Goal: Transaction & Acquisition: Register for event/course

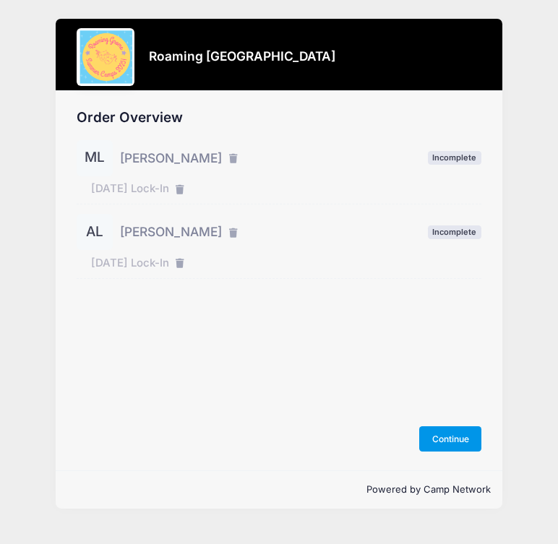
click at [448, 434] on button "Continue" at bounding box center [450, 438] width 62 height 25
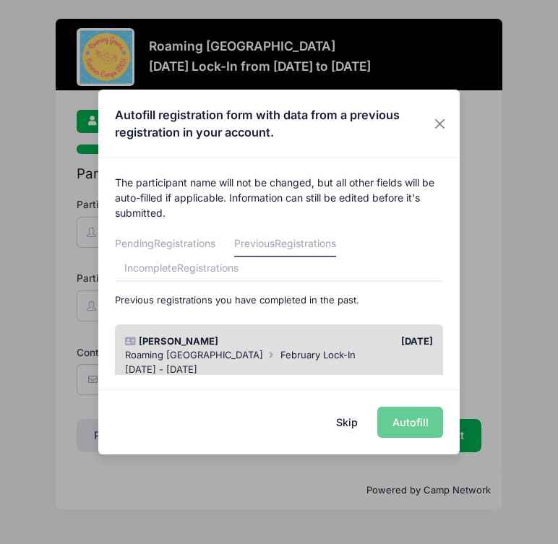
click at [309, 353] on span "February Lock-In" at bounding box center [317, 355] width 75 height 12
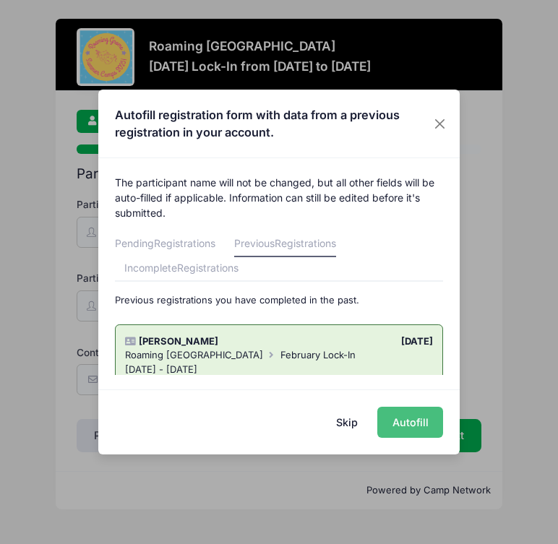
click at [416, 420] on button "Autofill" at bounding box center [410, 422] width 66 height 31
type input "[PERSON_NAME][EMAIL_ADDRESS][PERSON_NAME][DOMAIN_NAME]"
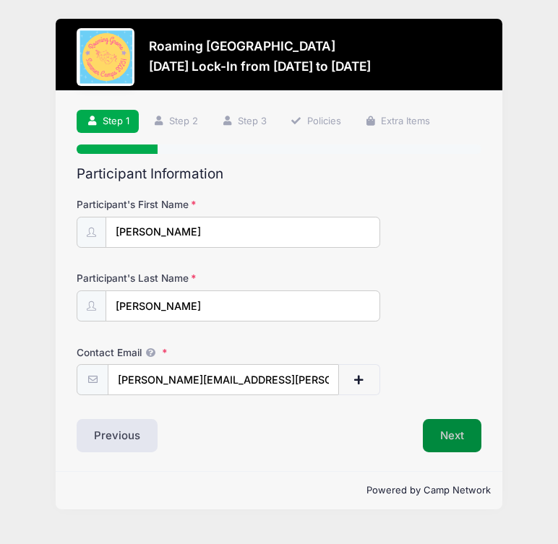
click at [452, 437] on button "Next" at bounding box center [452, 435] width 59 height 33
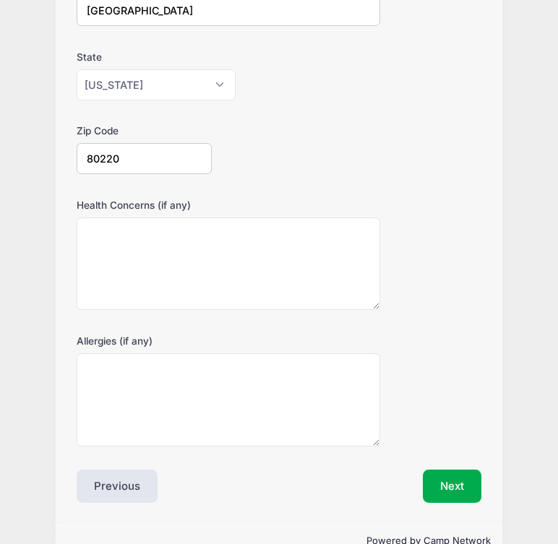
scroll to position [378, 0]
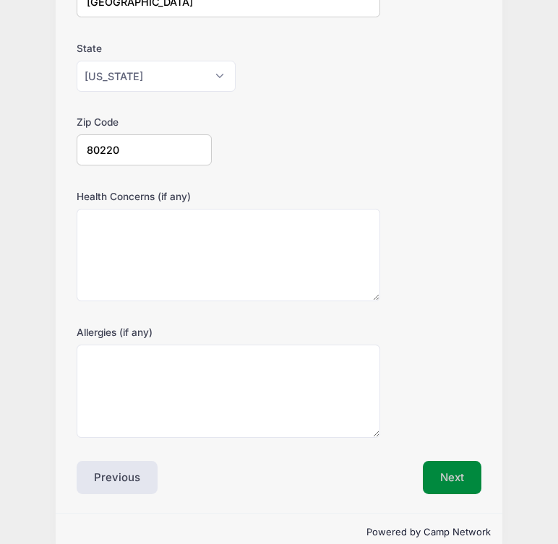
click at [462, 479] on button "Next" at bounding box center [452, 477] width 59 height 33
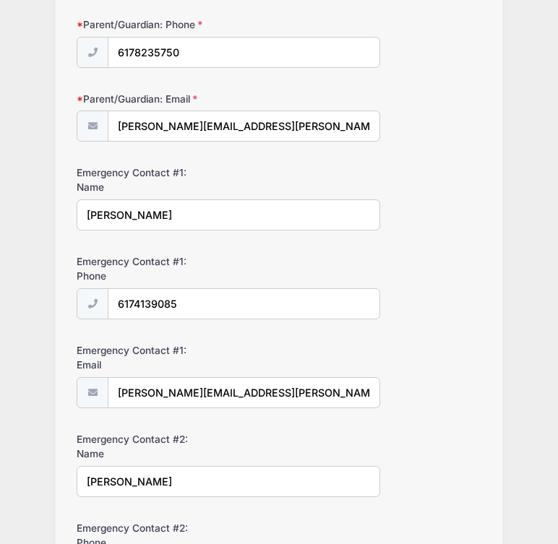
scroll to position [0, 0]
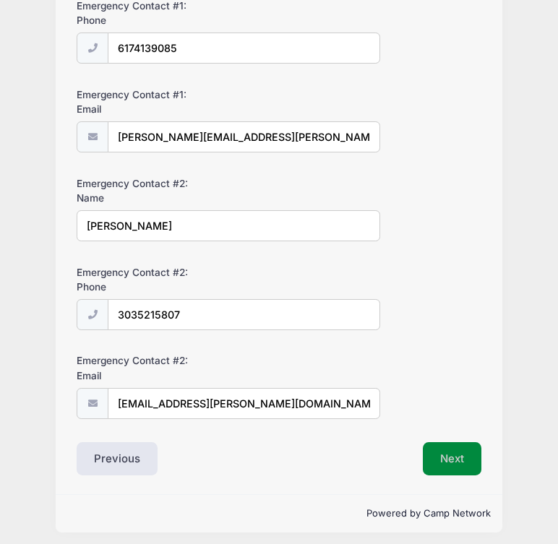
click at [464, 456] on button "Next" at bounding box center [452, 458] width 59 height 33
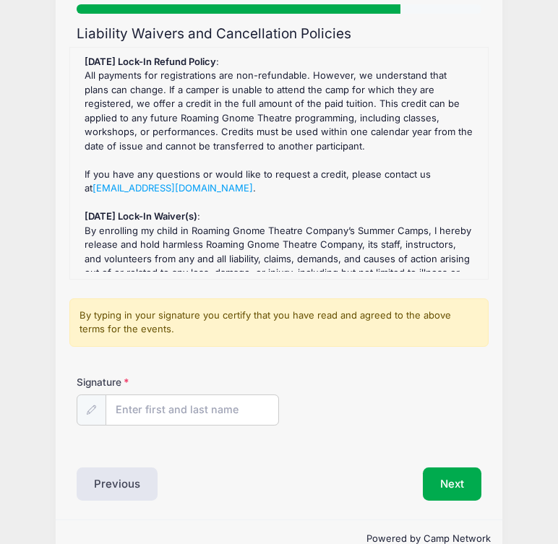
scroll to position [146, 0]
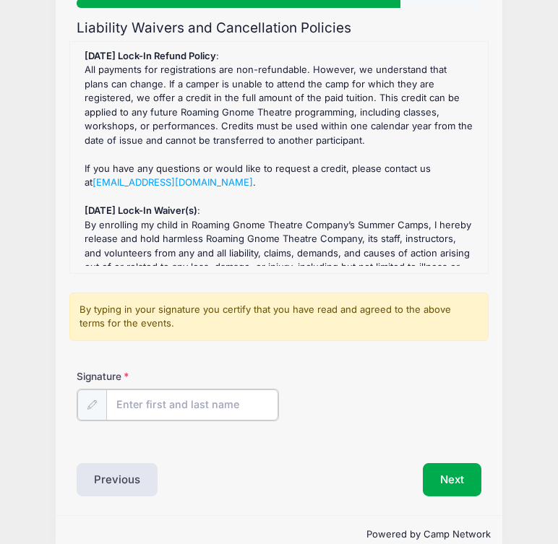
click at [232, 411] on input "Signature" at bounding box center [192, 405] width 172 height 31
type input "Carolyn Lefkowits"
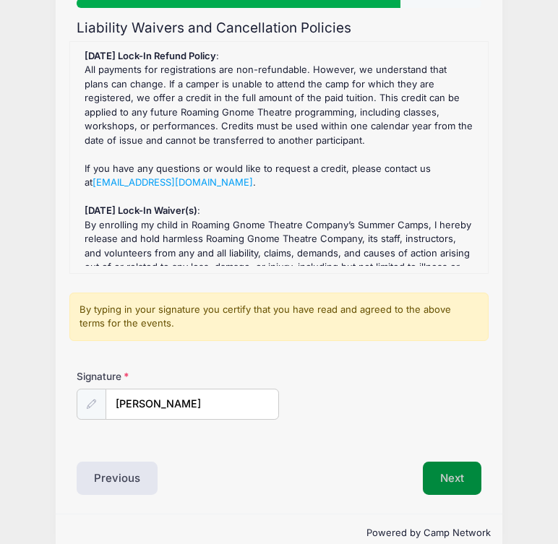
click at [451, 485] on button "Next" at bounding box center [452, 478] width 59 height 33
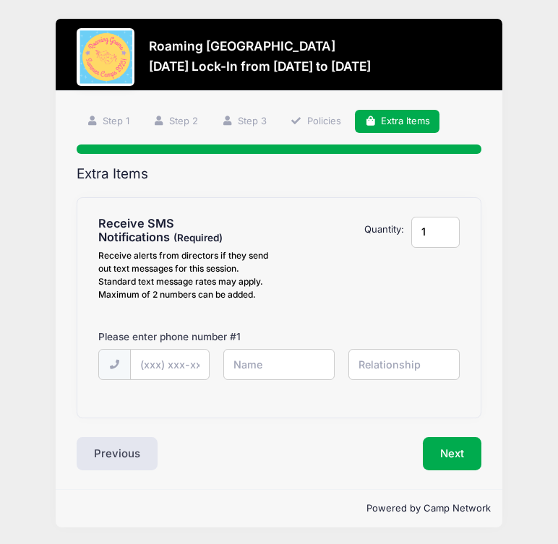
type input "2"
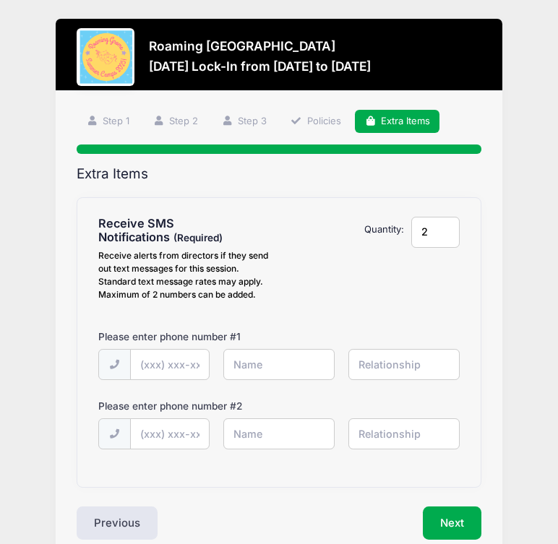
click at [442, 227] on input "2" at bounding box center [435, 232] width 48 height 31
type input "(617) 823-5750"
type input "Carolyn Lefkowits"
type input "mother"
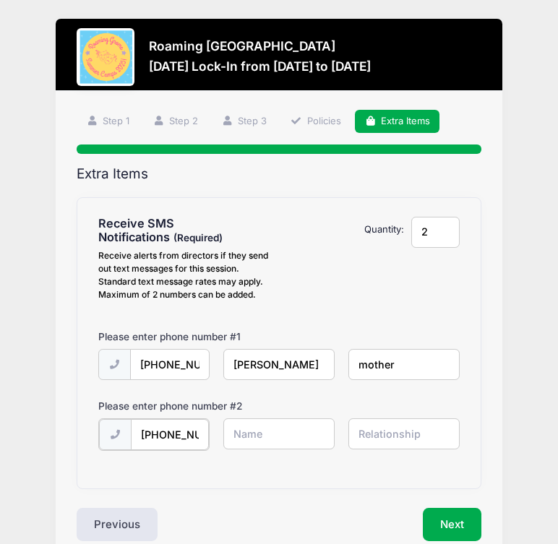
type input "(720) 971-0539"
type input "Maggie Lefkowits"
type input "s"
click at [460, 524] on button "Next" at bounding box center [452, 523] width 59 height 33
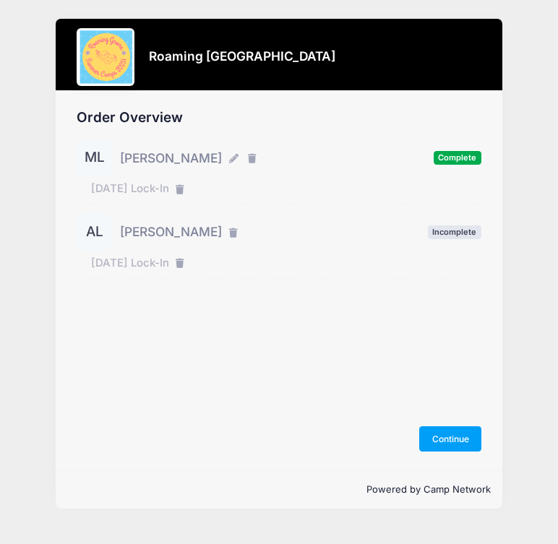
click at [187, 235] on span "[PERSON_NAME]" at bounding box center [171, 232] width 102 height 19
click at [169, 268] on span "[DATE] Lock-In" at bounding box center [130, 263] width 78 height 16
click at [463, 229] on span "Incomplete" at bounding box center [454, 232] width 53 height 14
click at [134, 231] on span "[PERSON_NAME]" at bounding box center [171, 232] width 102 height 19
click at [179, 236] on span "[PERSON_NAME]" at bounding box center [171, 232] width 102 height 19
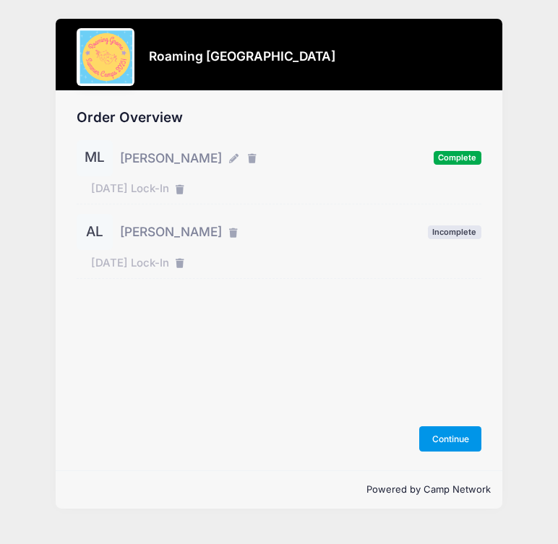
click at [452, 444] on button "Continue" at bounding box center [450, 438] width 62 height 25
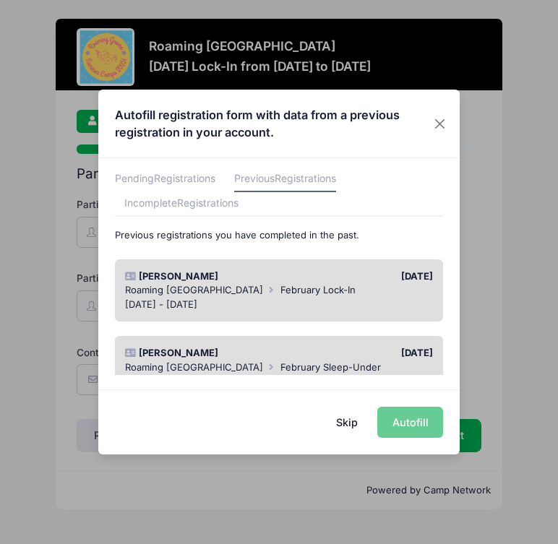
scroll to position [77, 0]
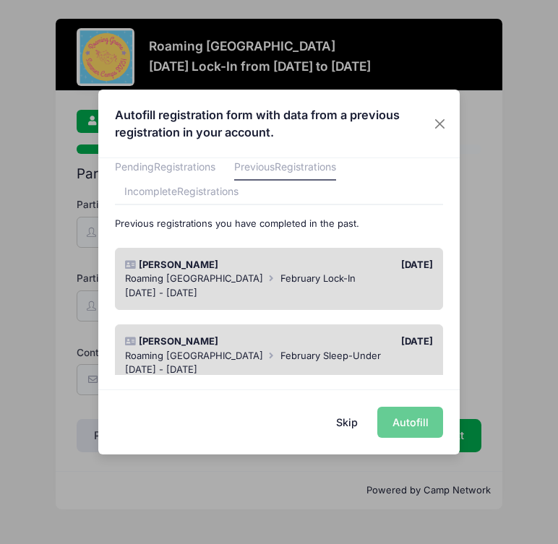
click at [309, 340] on div "[DATE]" at bounding box center [359, 342] width 161 height 14
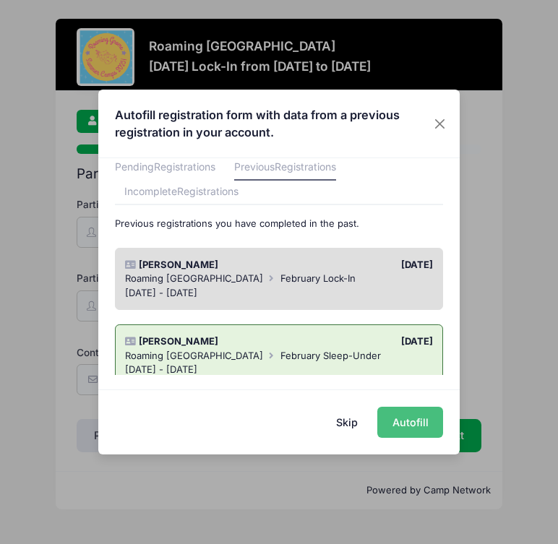
click at [424, 427] on button "Autofill" at bounding box center [410, 422] width 66 height 31
type input "[PERSON_NAME][EMAIL_ADDRESS][PERSON_NAME][DOMAIN_NAME]"
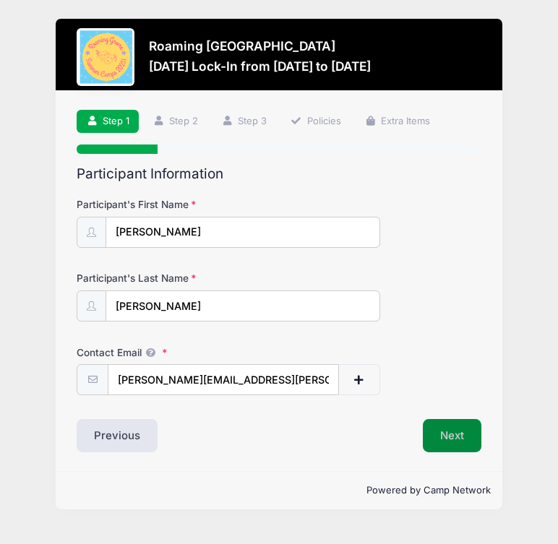
click at [455, 434] on button "Next" at bounding box center [452, 435] width 59 height 33
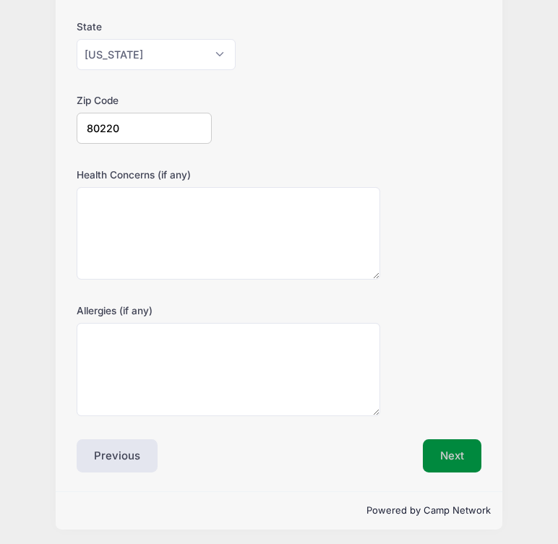
click at [453, 440] on button "Next" at bounding box center [452, 455] width 59 height 33
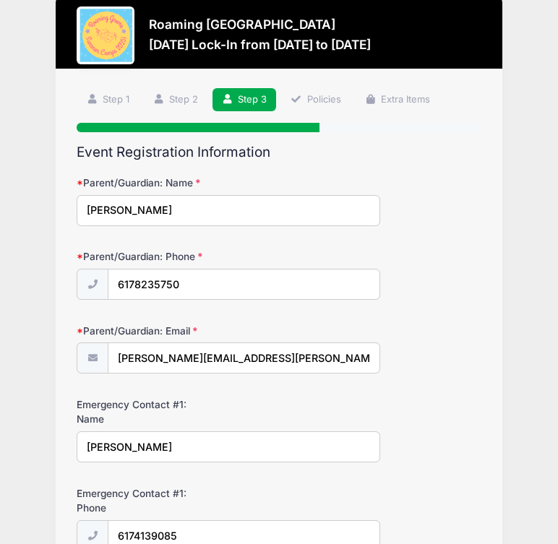
scroll to position [0, 0]
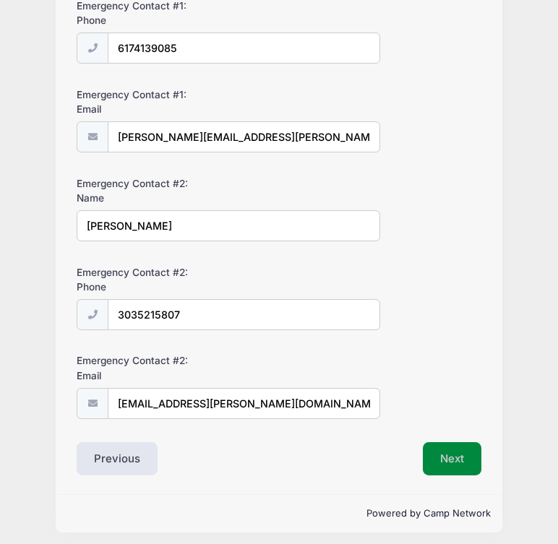
click at [463, 451] on button "Next" at bounding box center [452, 458] width 59 height 33
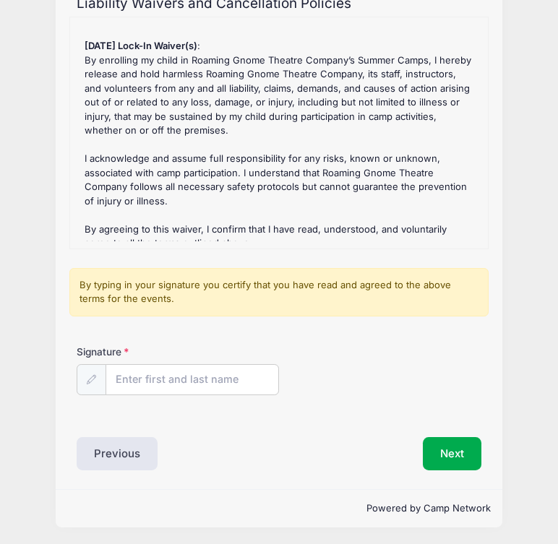
scroll to position [170, 0]
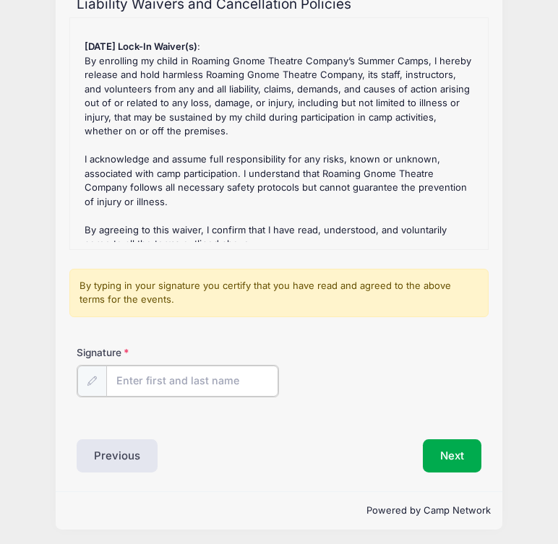
click at [232, 380] on input "Signature" at bounding box center [192, 381] width 172 height 31
type input "Carolyn Lefkowits"
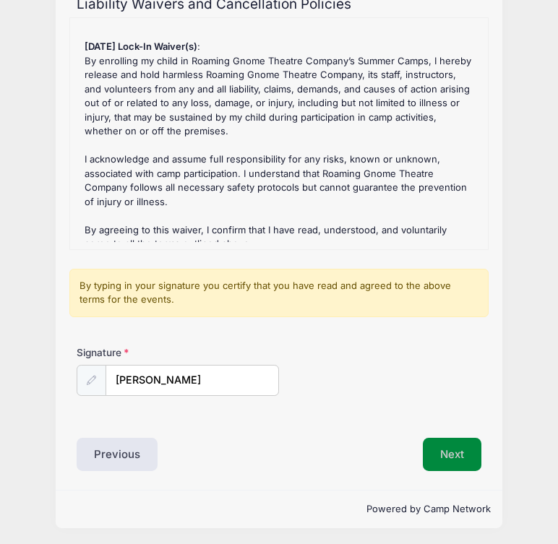
click at [466, 455] on button "Next" at bounding box center [452, 454] width 59 height 33
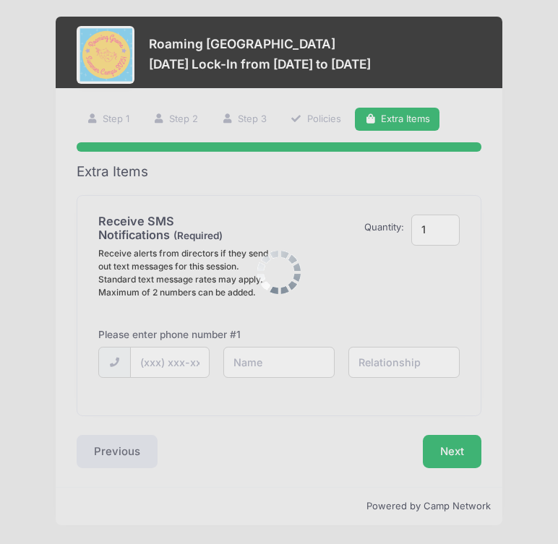
scroll to position [0, 0]
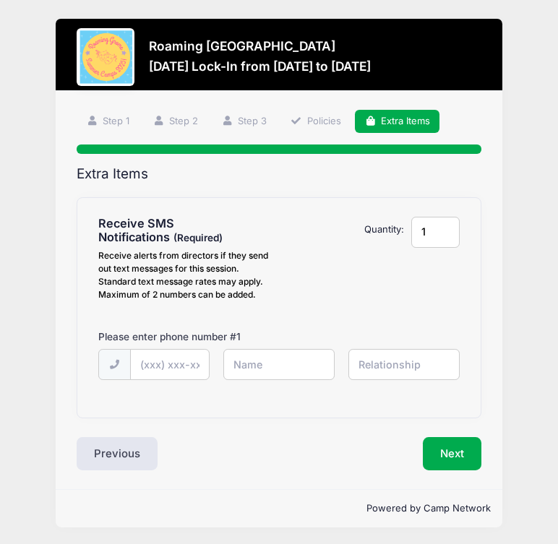
type input "2"
click at [445, 228] on input "2" at bounding box center [435, 232] width 48 height 31
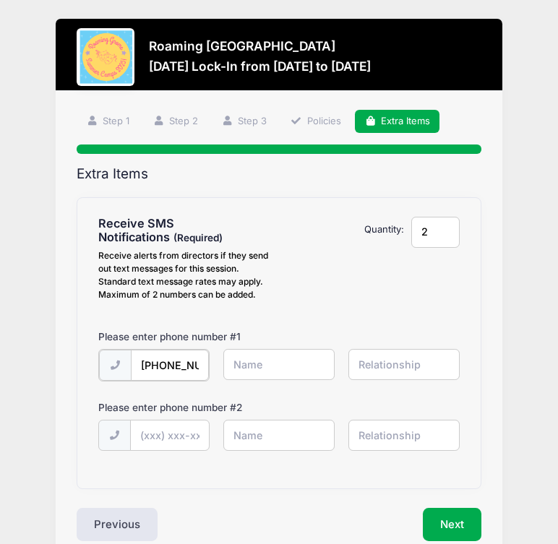
type input "(617) 823-5750"
type input "Carolyn Lefkowits"
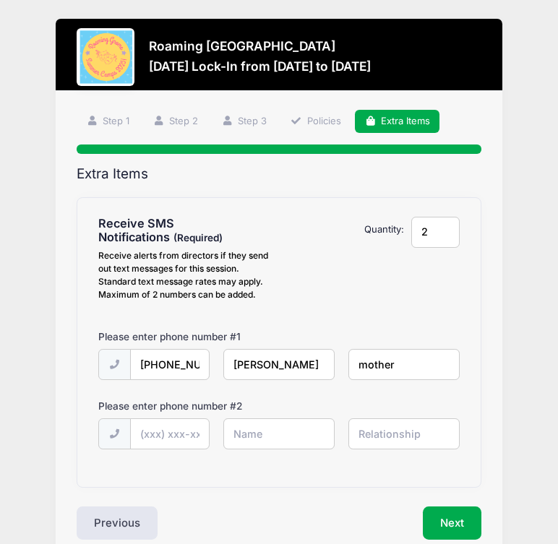
type input "mother"
type input "(617) 413-9085"
type input "Andrew Lefkowits"
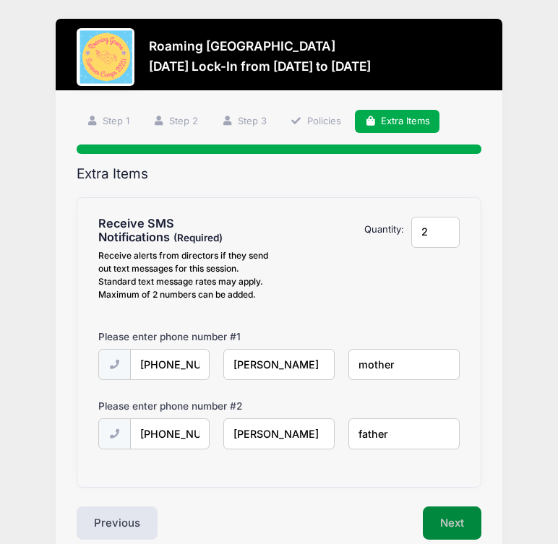
type input "father"
click at [446, 516] on button "Next" at bounding box center [452, 523] width 59 height 33
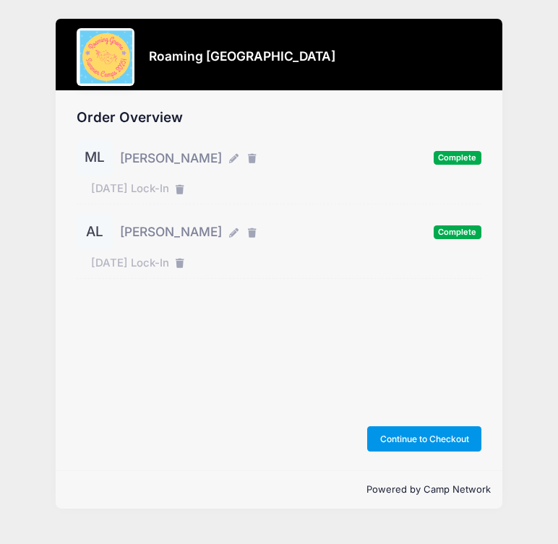
click at [405, 437] on button "Continue to Checkout" at bounding box center [424, 438] width 114 height 25
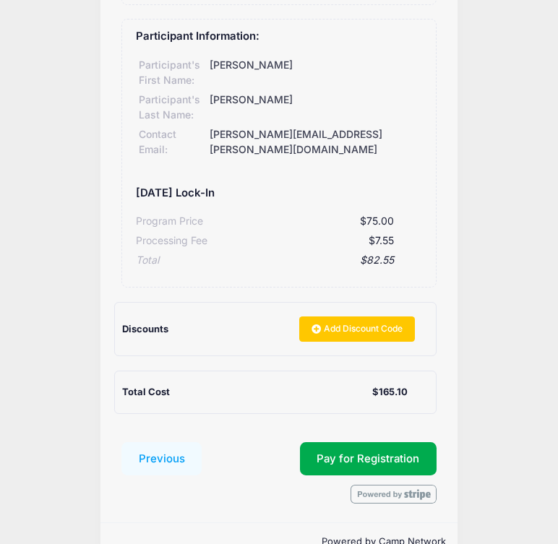
scroll to position [412, 0]
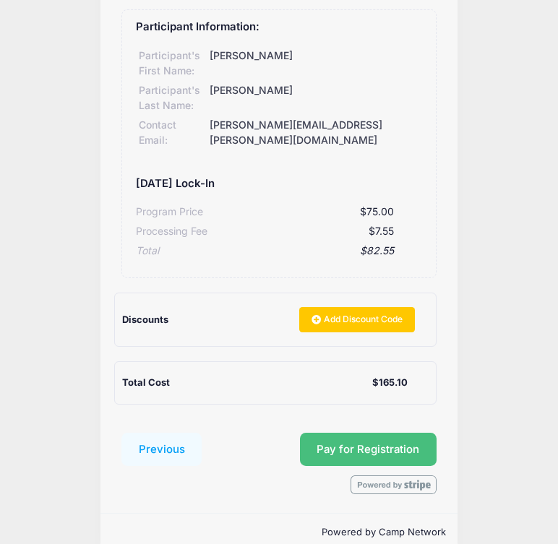
click at [371, 433] on button "Pay for Registration" at bounding box center [368, 449] width 137 height 33
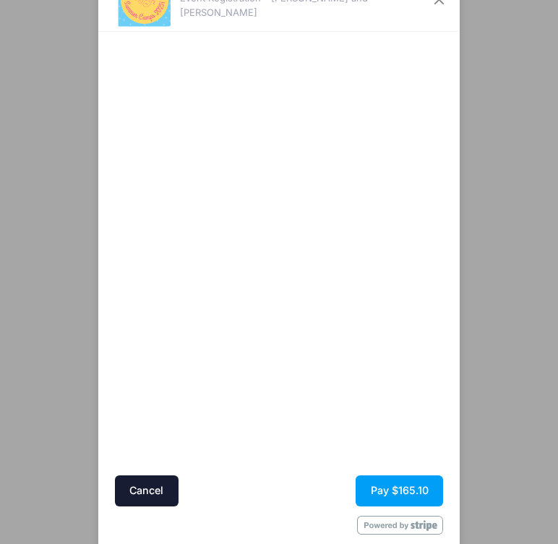
scroll to position [85, 0]
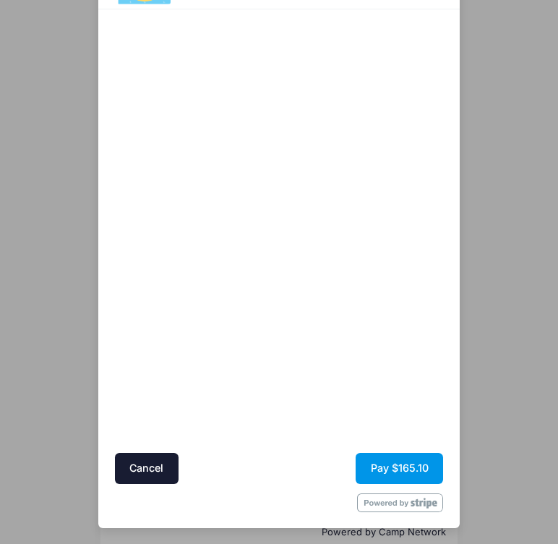
click at [408, 465] on button "Pay $165.10" at bounding box center [399, 468] width 87 height 31
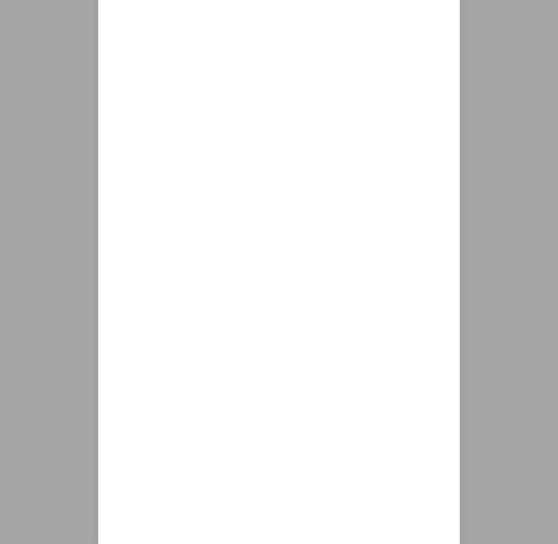
scroll to position [249, 0]
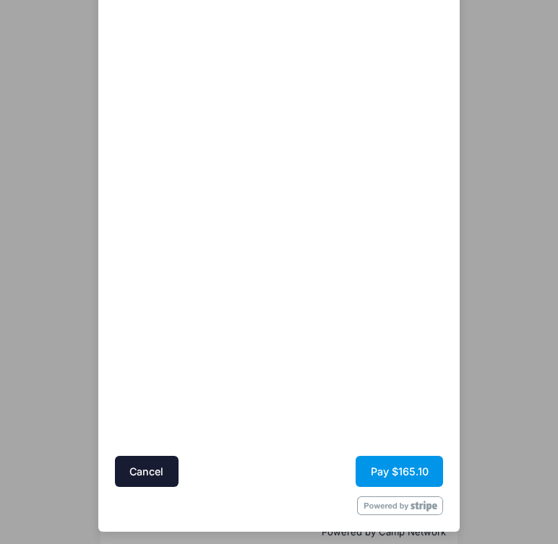
click at [406, 479] on button "Pay $165.10" at bounding box center [399, 471] width 87 height 31
